Goal: Information Seeking & Learning: Check status

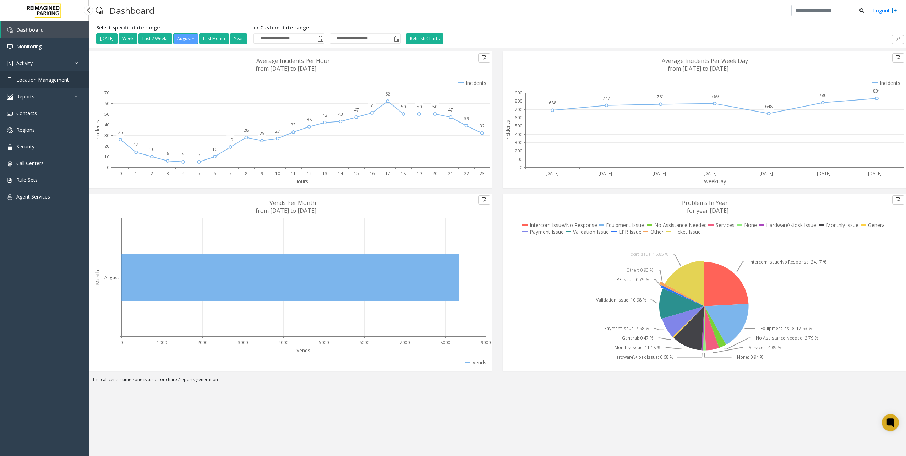
click at [51, 78] on span "Location Management" at bounding box center [42, 79] width 53 height 7
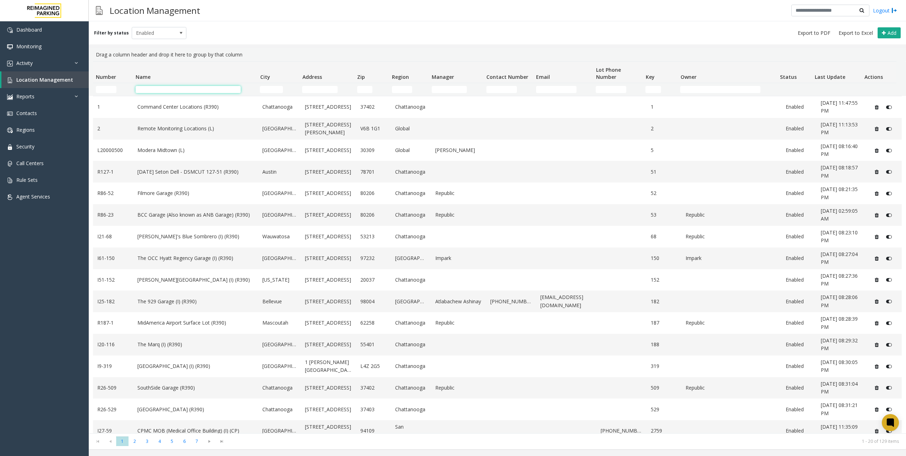
click at [218, 90] on input "Name Filter" at bounding box center [188, 89] width 105 height 7
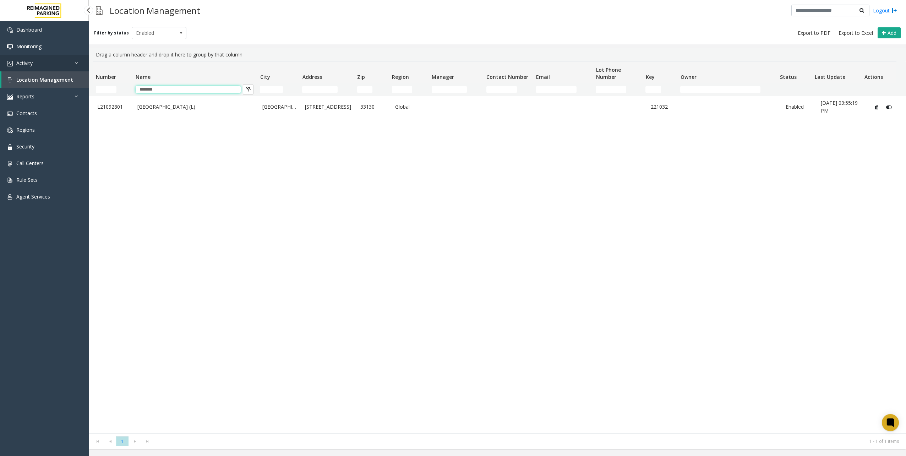
type input "*******"
click at [39, 62] on link "Activity" at bounding box center [44, 63] width 89 height 17
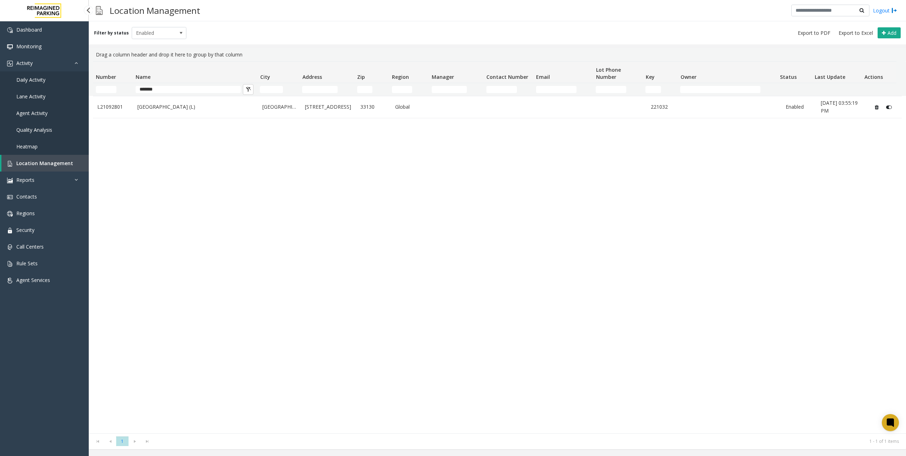
click at [37, 79] on span "Daily Activity" at bounding box center [30, 79] width 29 height 7
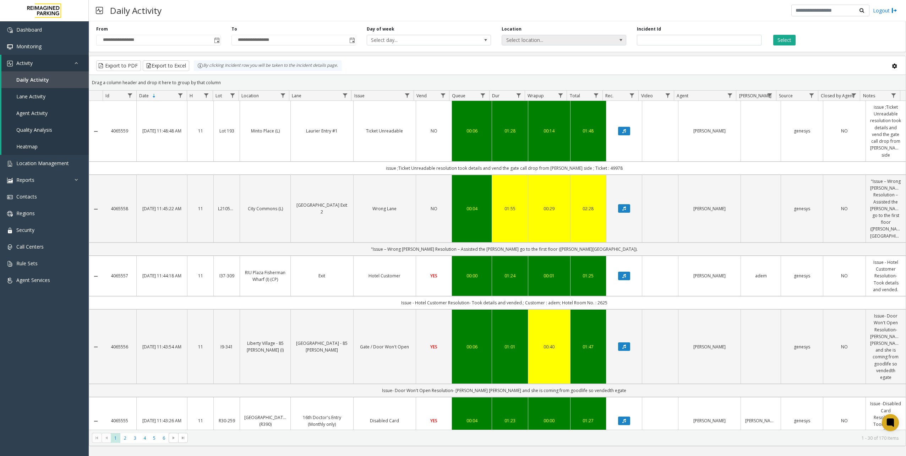
click at [554, 35] on span "Select location..." at bounding box center [551, 40] width 99 height 10
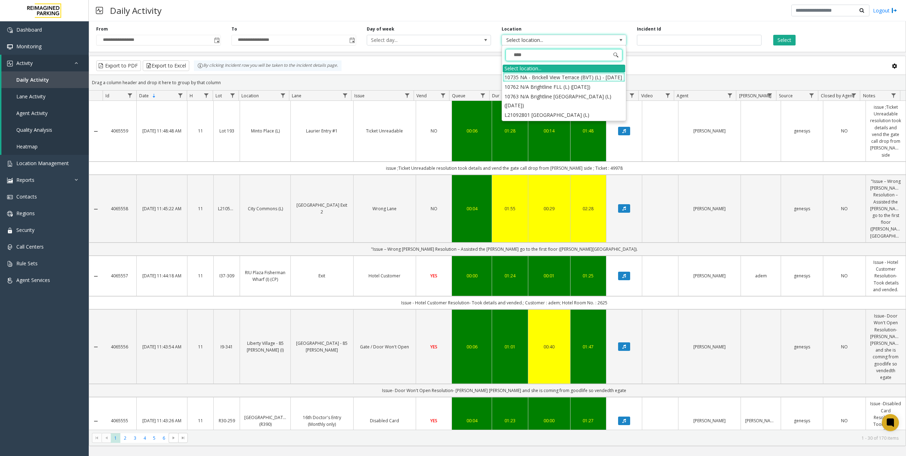
type input "*****"
click at [568, 92] on li "L21092801 [GEOGRAPHIC_DATA] (L)" at bounding box center [564, 87] width 123 height 10
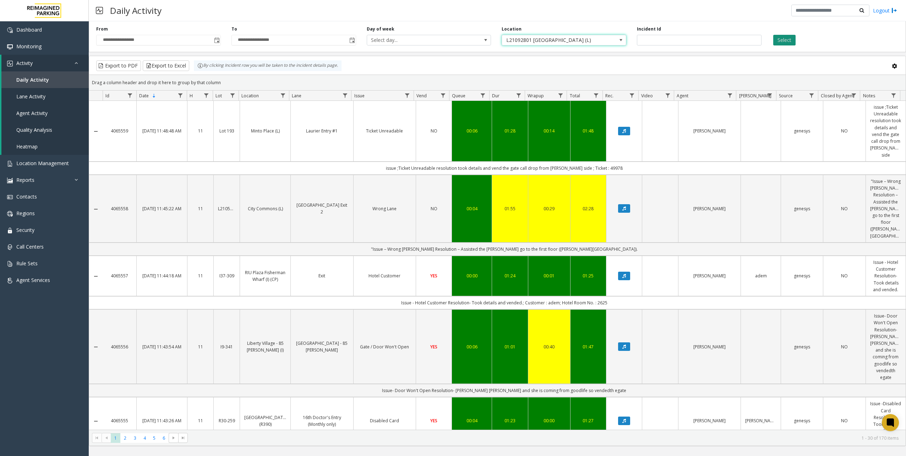
click at [796, 37] on button "Select" at bounding box center [785, 40] width 22 height 11
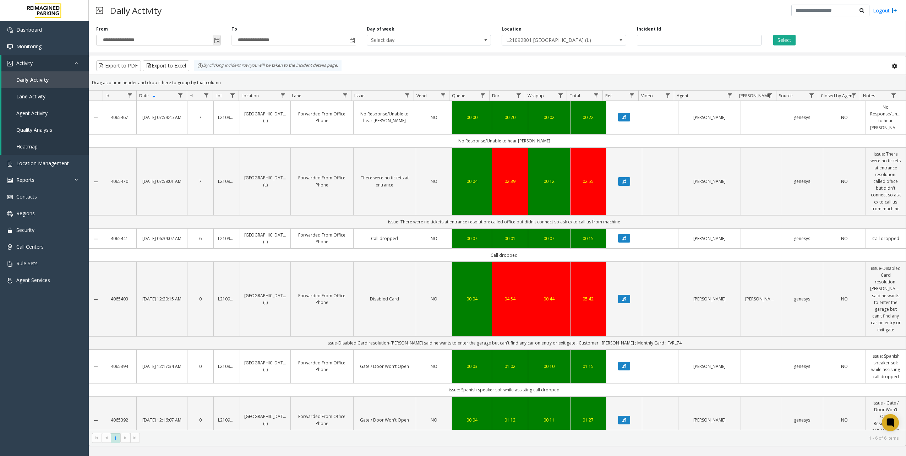
click at [218, 43] on span "Toggle popup" at bounding box center [217, 39] width 8 height 11
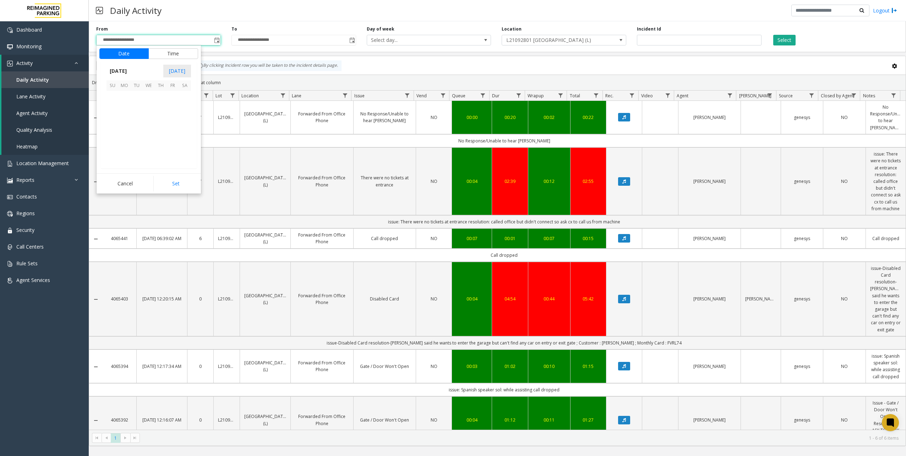
scroll to position [127402, 0]
click at [144, 135] on span "20" at bounding box center [149, 133] width 12 height 12
click at [180, 179] on button "Set" at bounding box center [175, 184] width 45 height 16
type input "**********"
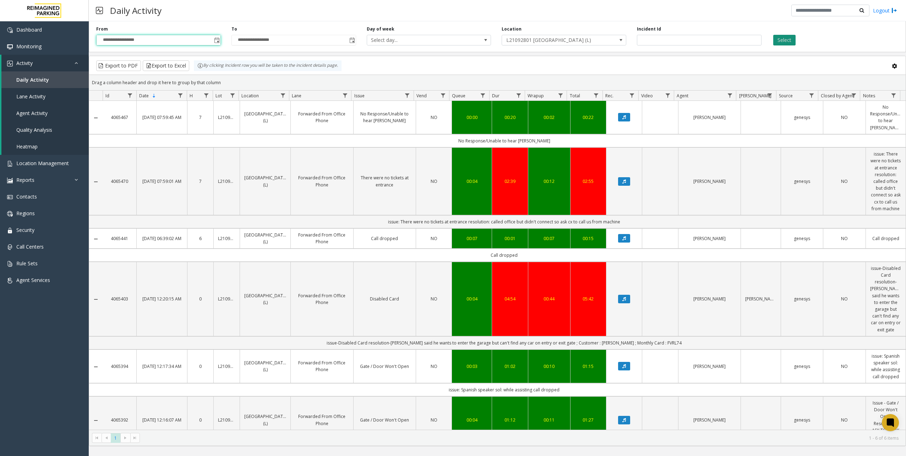
click at [788, 38] on button "Select" at bounding box center [785, 40] width 22 height 11
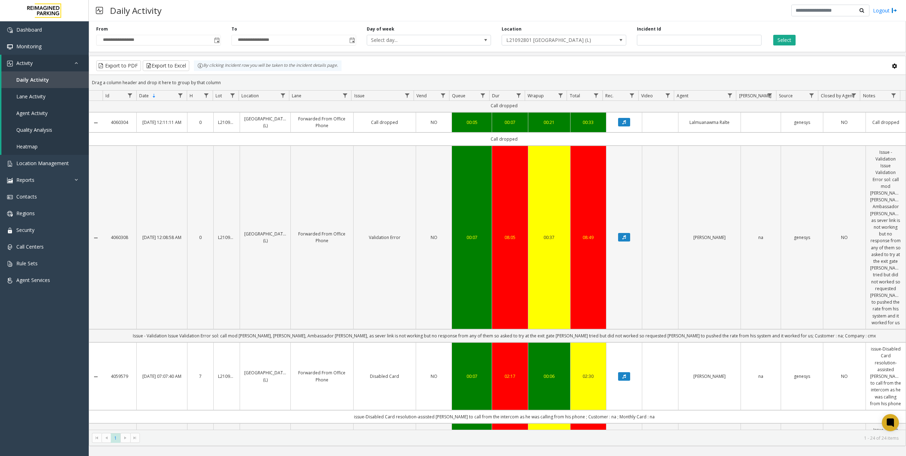
scroll to position [1288, 0]
click at [623, 235] on icon "Data table" at bounding box center [625, 237] width 4 height 4
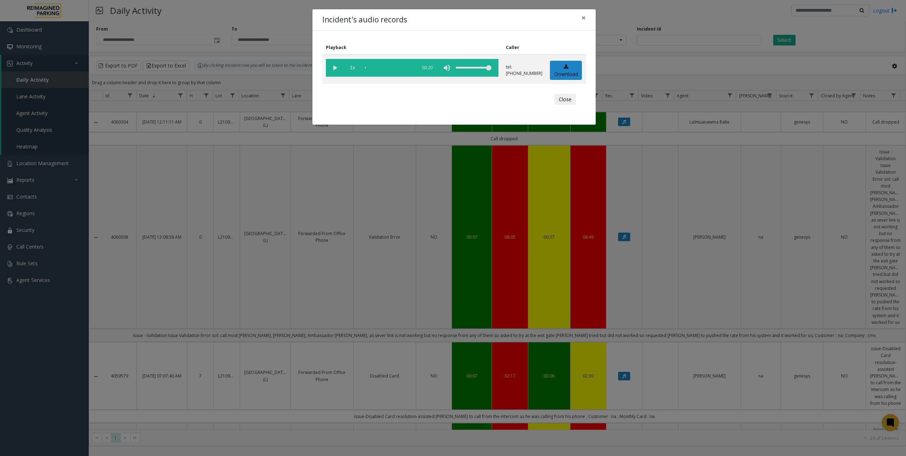
click at [555, 92] on div "Close" at bounding box center [455, 99] width 254 height 21
click at [560, 95] on button "Close" at bounding box center [565, 99] width 21 height 11
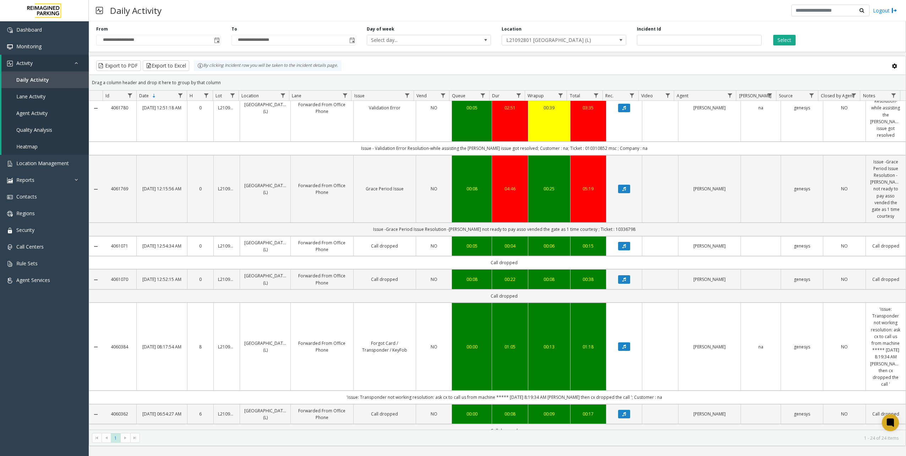
scroll to position [933, 0]
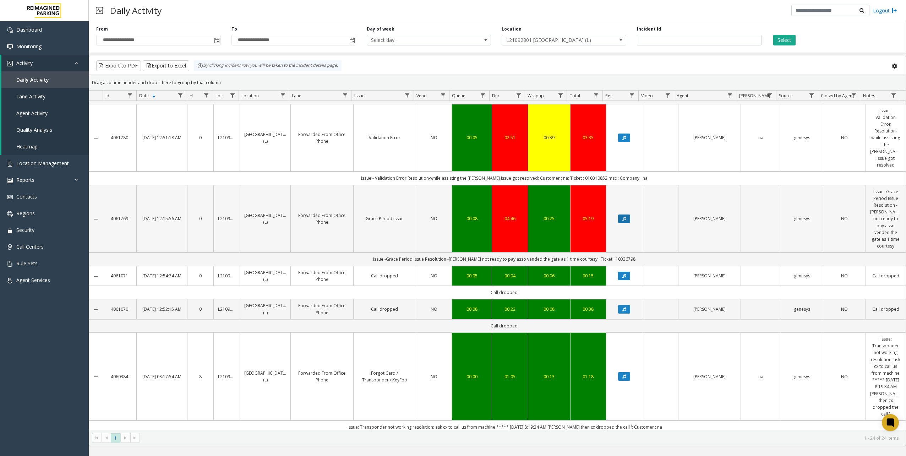
click at [624, 215] on button "Data table" at bounding box center [624, 219] width 12 height 9
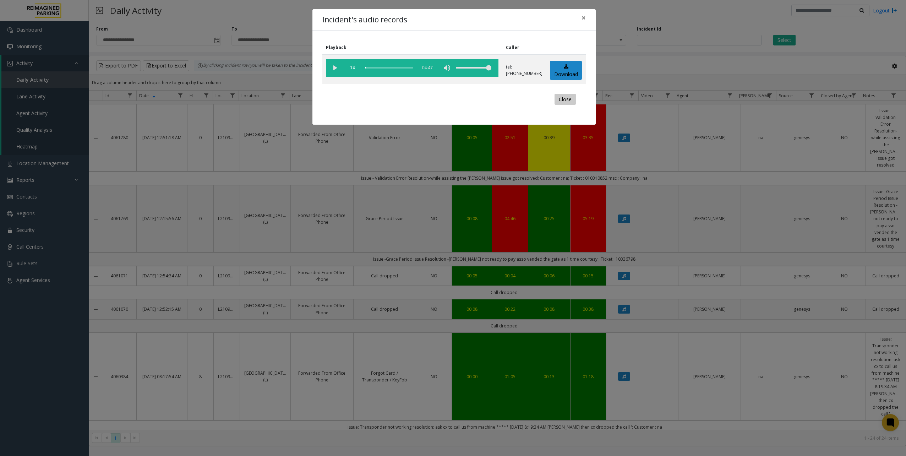
click at [569, 98] on button "Close" at bounding box center [565, 99] width 21 height 11
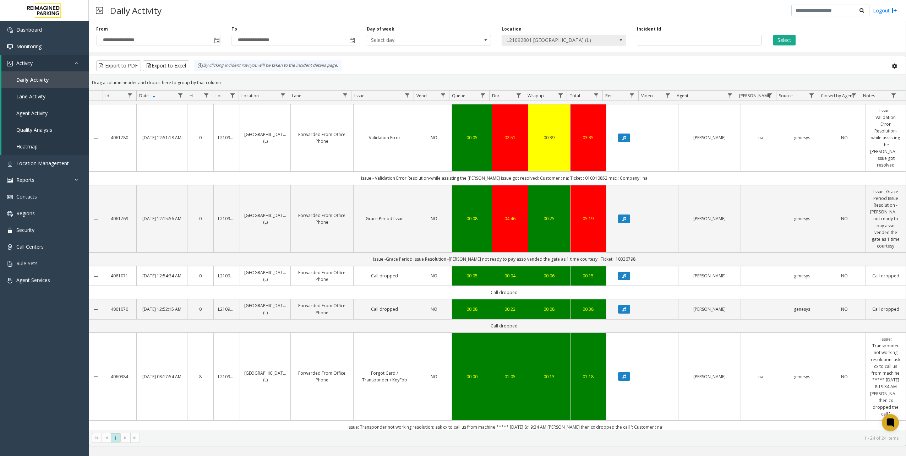
click at [576, 40] on span "L21092801 [GEOGRAPHIC_DATA] (L)" at bounding box center [551, 40] width 99 height 10
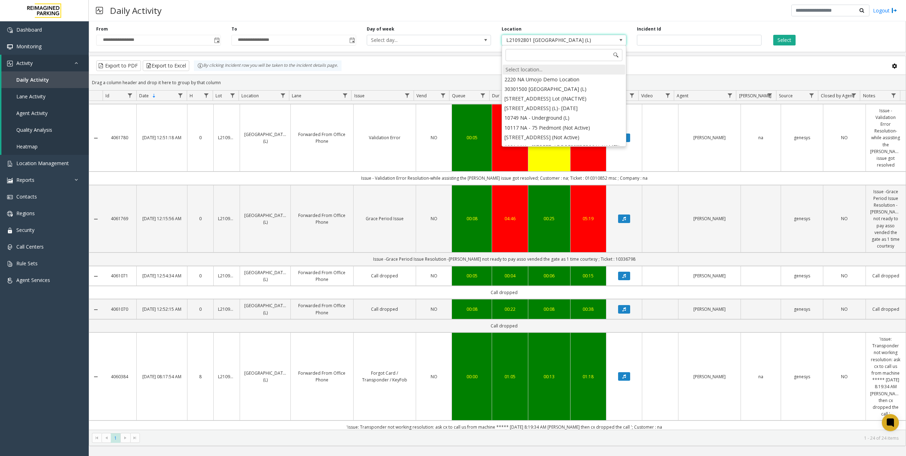
scroll to position [5699, 0]
click at [546, 71] on div "Select location..." at bounding box center [564, 70] width 123 height 10
